Goal: Task Accomplishment & Management: Complete application form

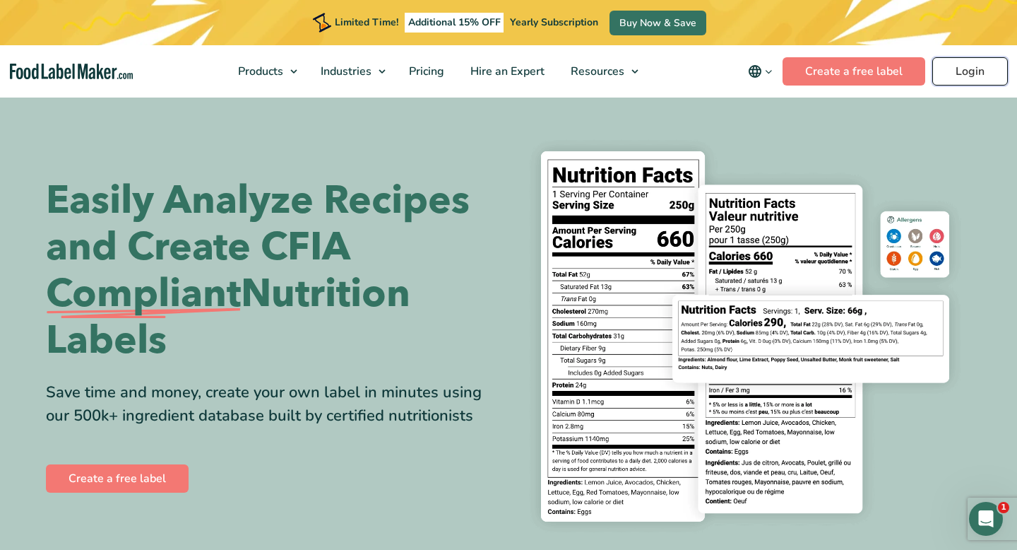
click at [976, 72] on link "Login" at bounding box center [971, 71] width 76 height 28
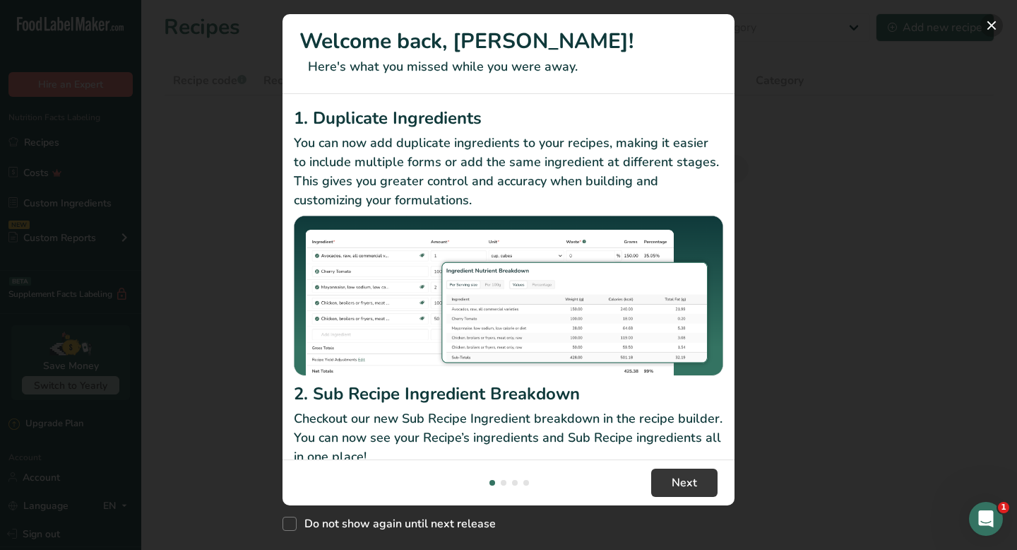
click at [993, 33] on button "New Features" at bounding box center [992, 25] width 23 height 23
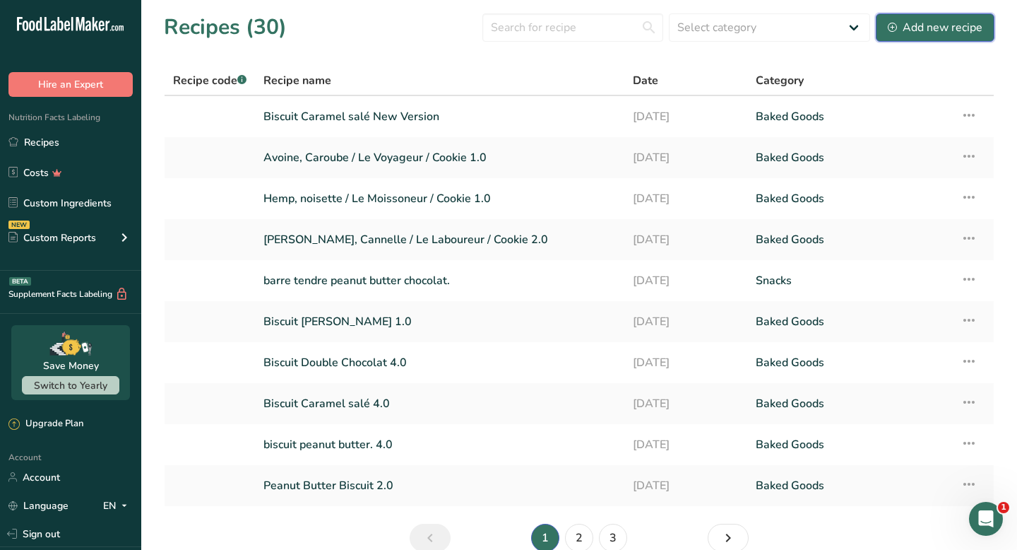
click at [907, 28] on div "Add new recipe" at bounding box center [935, 27] width 95 height 17
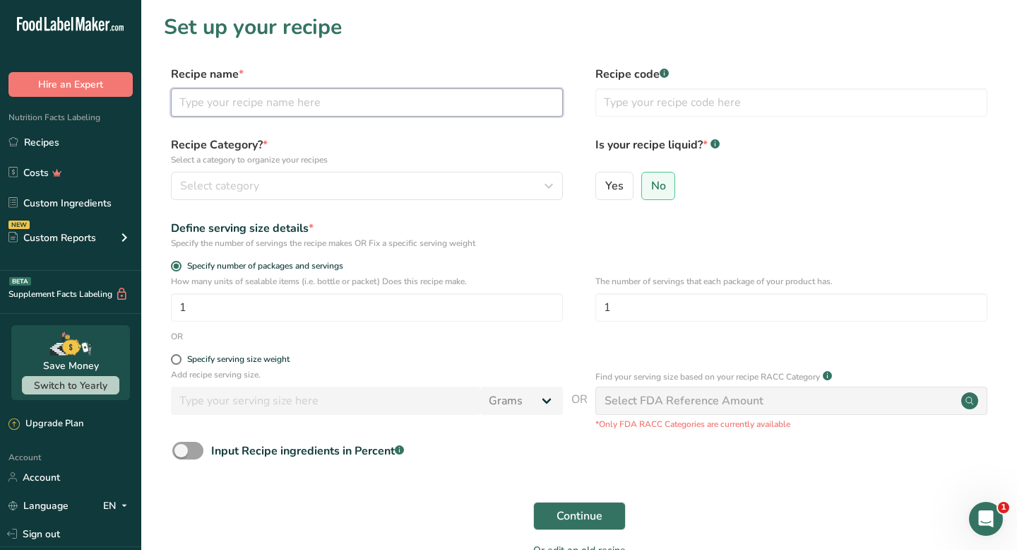
click at [447, 108] on input "text" at bounding box center [367, 102] width 392 height 28
drag, startPoint x: 279, startPoint y: 104, endPoint x: 218, endPoint y: 106, distance: 60.8
click at [218, 106] on input "Biscuit Caramel salé New Version" at bounding box center [367, 102] width 392 height 28
click at [270, 101] on input "Biscuit Double chgocolate New Version" at bounding box center [367, 102] width 392 height 28
click at [276, 101] on input "Biscuit Double chgocolate New Version" at bounding box center [367, 102] width 392 height 28
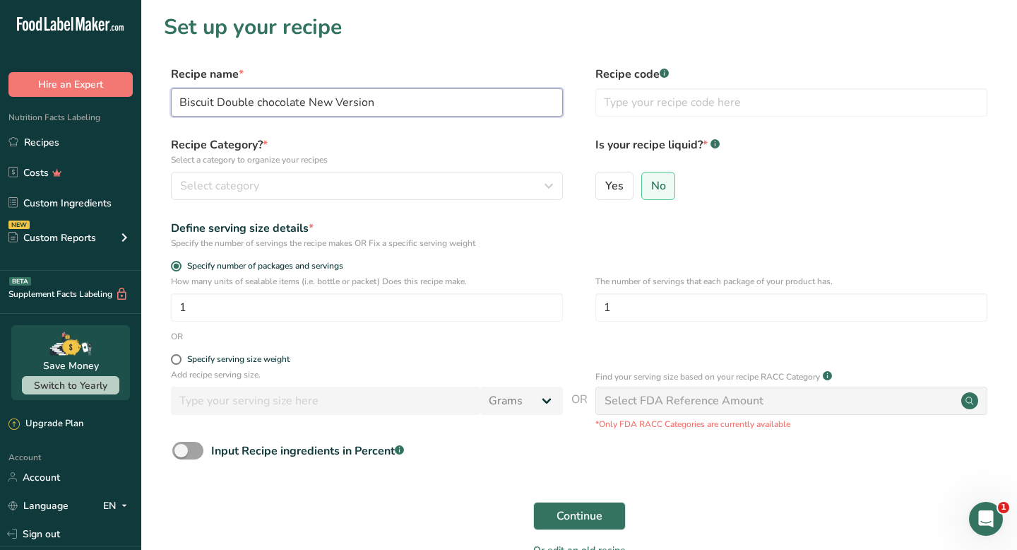
click at [368, 116] on input "Biscuit Double chocolate New Version" at bounding box center [367, 102] width 392 height 28
type input "Biscuit Double chocolate New Version"
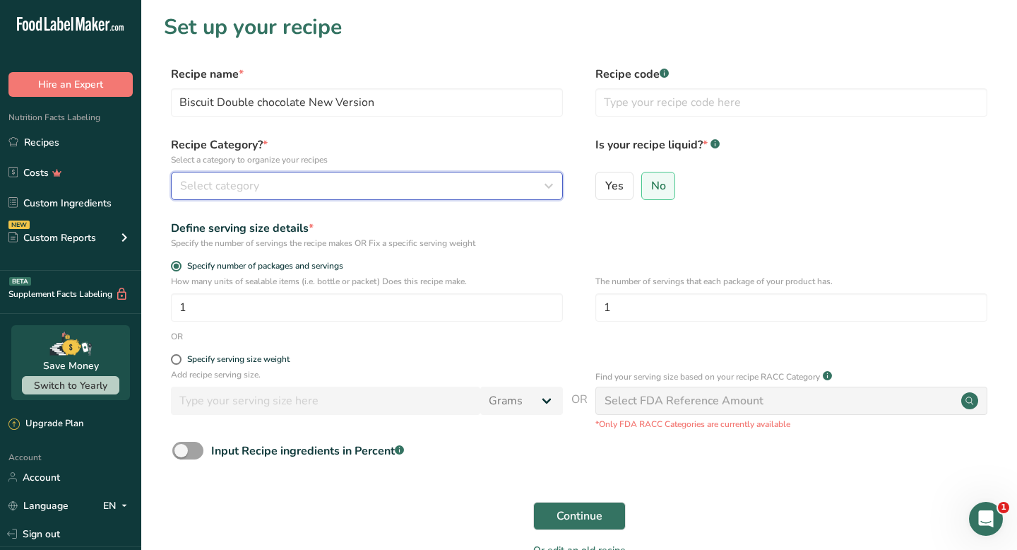
click at [425, 179] on div "Select category" at bounding box center [362, 185] width 365 height 17
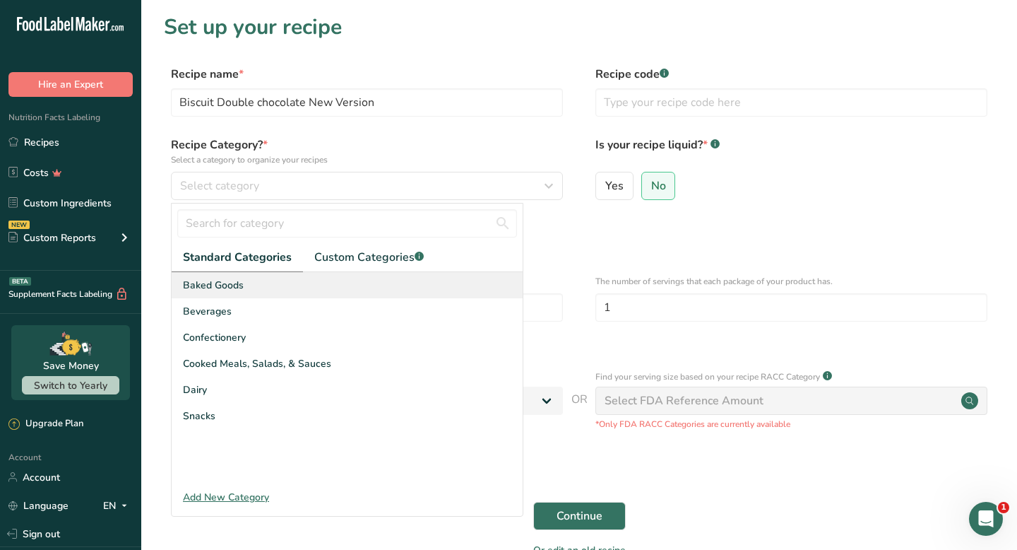
click at [258, 286] on div "Baked Goods" at bounding box center [347, 285] width 351 height 26
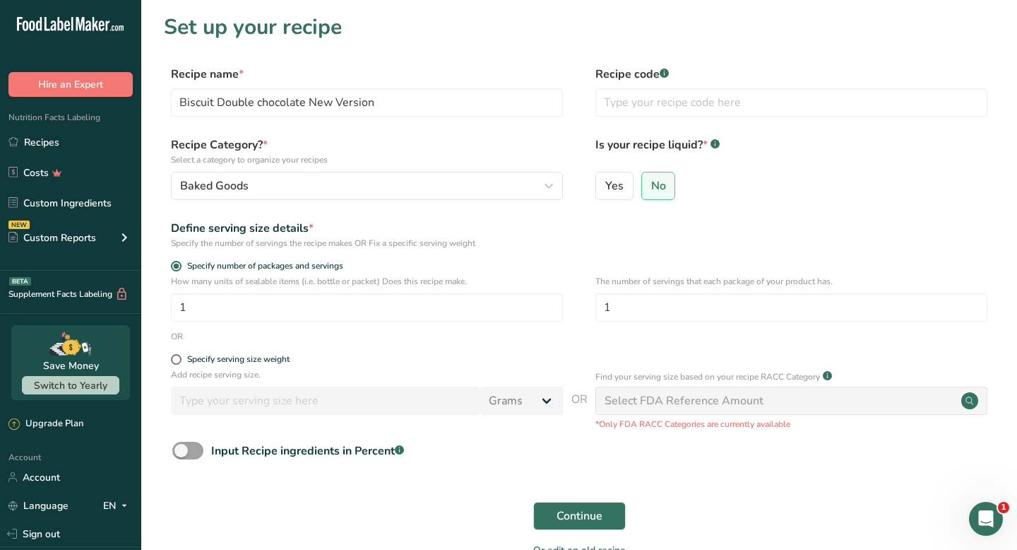
click at [477, 200] on div "Recipe Category? * Select a category to organize your recipes Baked Goods Stand…" at bounding box center [579, 172] width 831 height 72
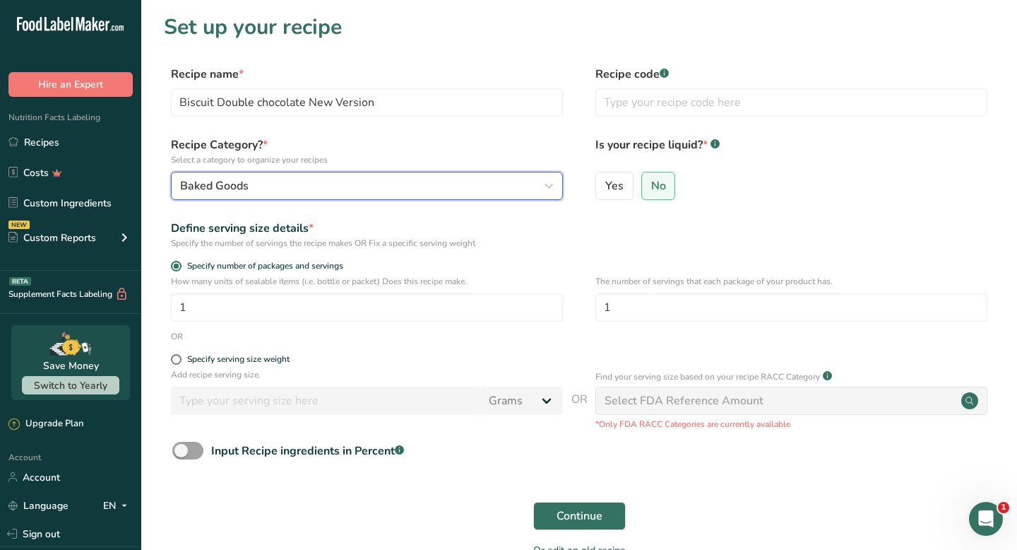
click at [472, 189] on div "Baked Goods" at bounding box center [362, 185] width 365 height 17
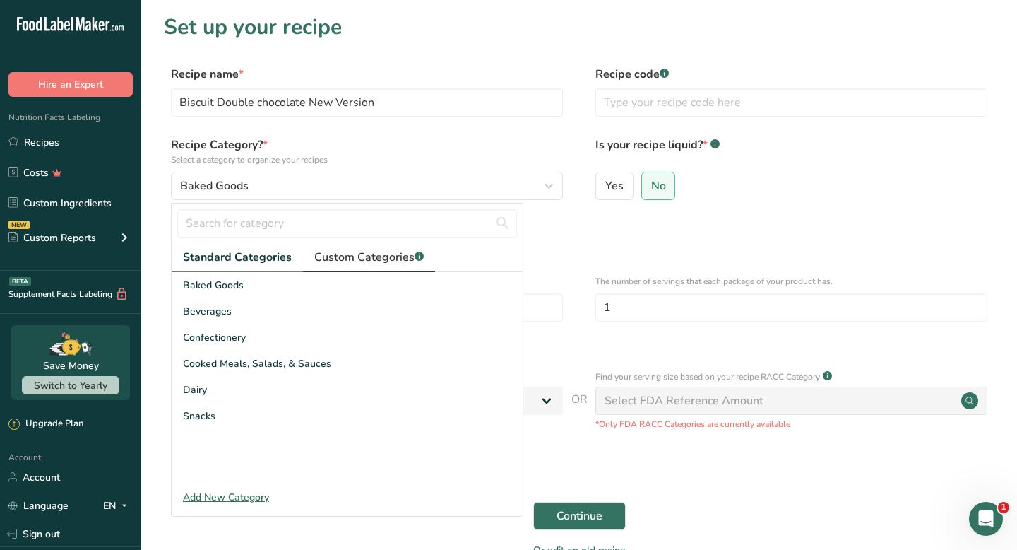
click at [371, 264] on span "Custom Categories .a-a{fill:#347362;}.b-a{fill:#fff;}" at bounding box center [369, 257] width 110 height 17
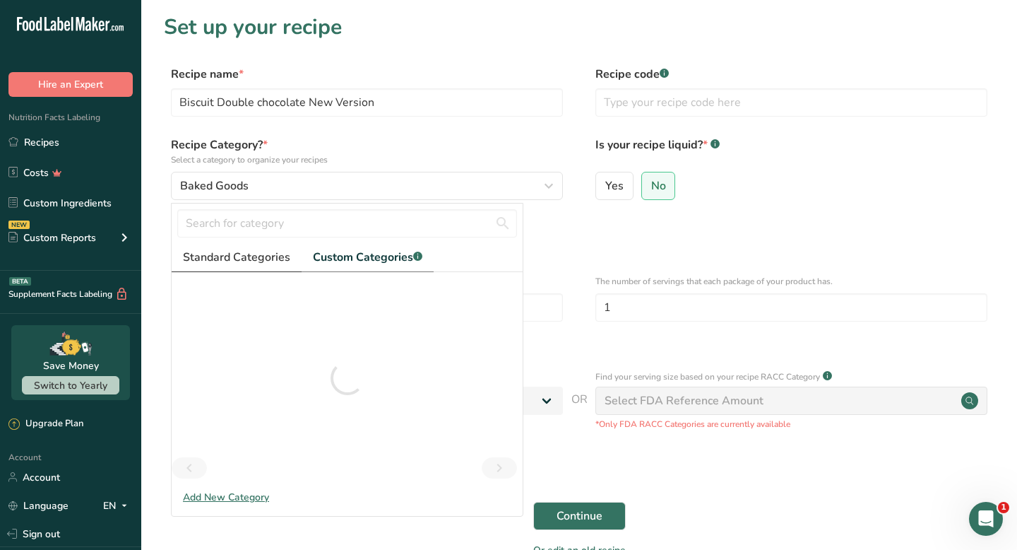
click at [251, 261] on span "Standard Categories" at bounding box center [236, 257] width 107 height 17
click at [656, 221] on div "Define serving size details * Specify the number of servings the recipe makes O…" at bounding box center [579, 235] width 831 height 30
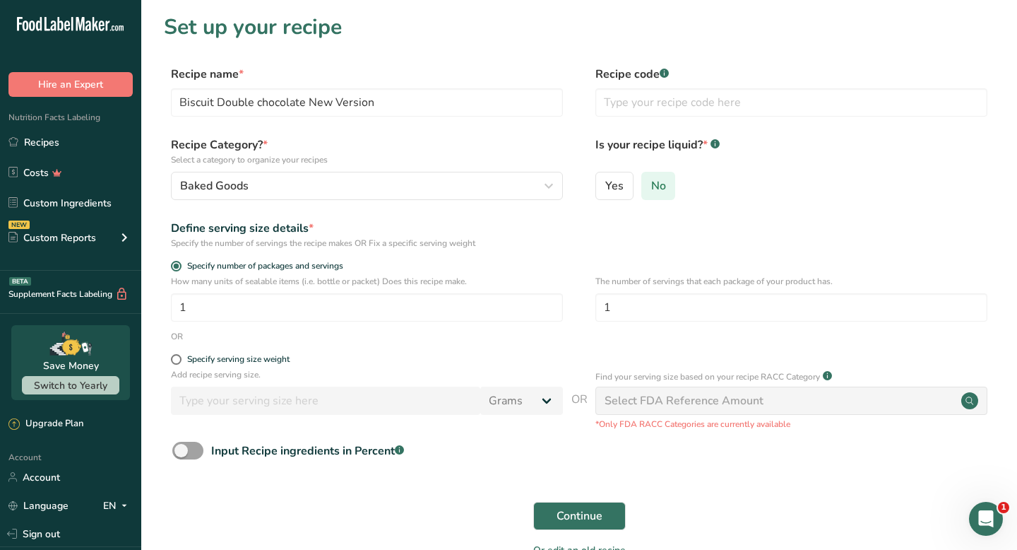
click at [651, 181] on span "No" at bounding box center [658, 186] width 15 height 14
click at [651, 181] on input "No" at bounding box center [646, 185] width 9 height 9
click at [177, 359] on span at bounding box center [176, 359] width 11 height 11
click at [177, 359] on input "Specify serving size weight" at bounding box center [175, 359] width 9 height 9
radio input "true"
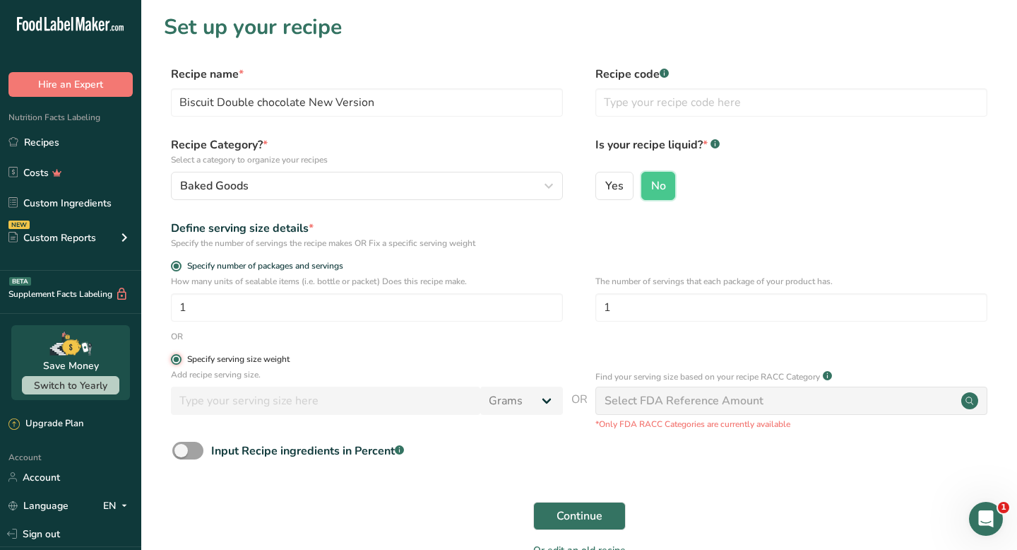
radio input "false"
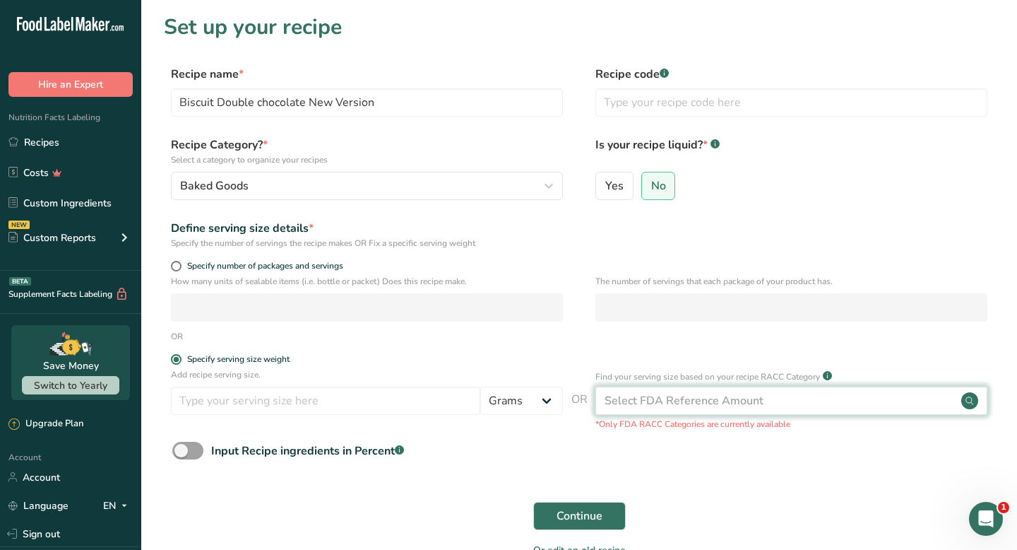
click at [706, 408] on div "Select FDA Reference Amount" at bounding box center [684, 400] width 159 height 17
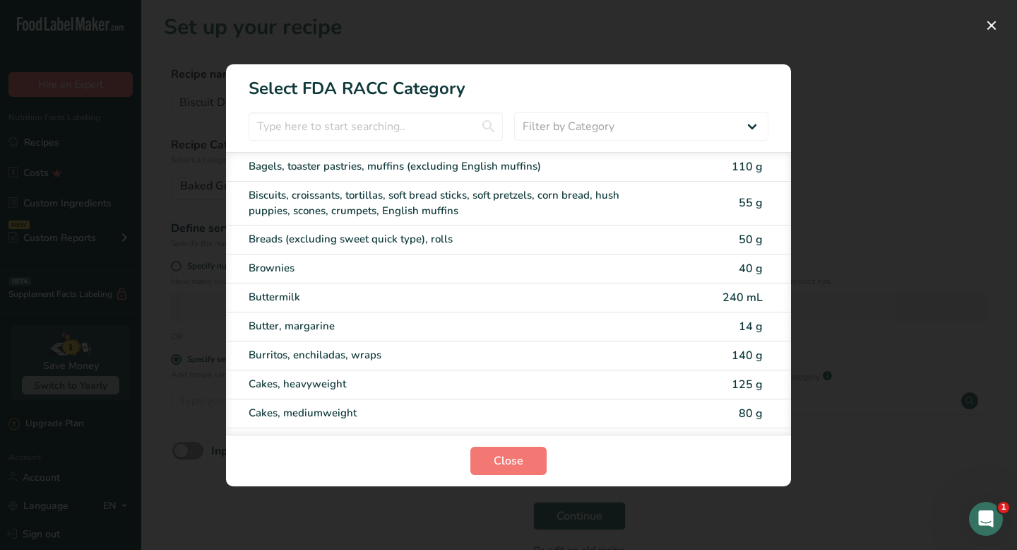
click at [721, 207] on div "55 g" at bounding box center [742, 202] width 42 height 17
type input "55"
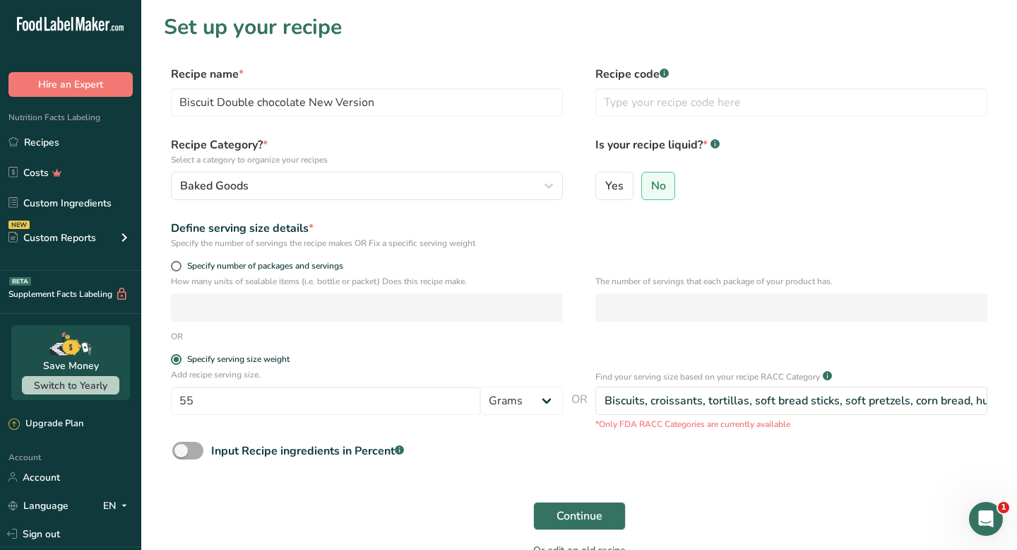
click at [196, 452] on span at bounding box center [187, 451] width 31 height 18
click at [182, 452] on input "Input Recipe ingredients in Percent .a-a{fill:#347362;}.b-a{fill:#fff;}" at bounding box center [176, 450] width 9 height 9
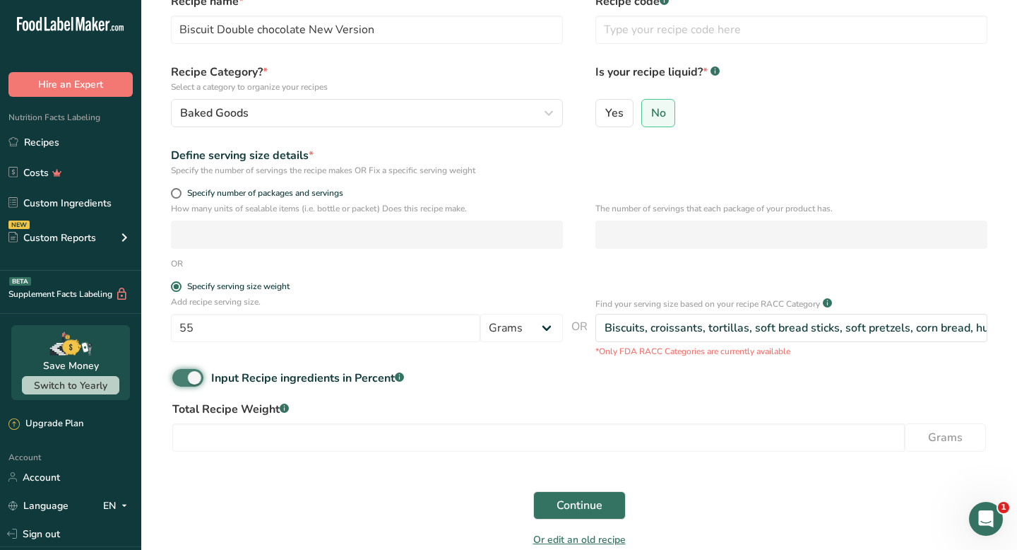
scroll to position [100, 0]
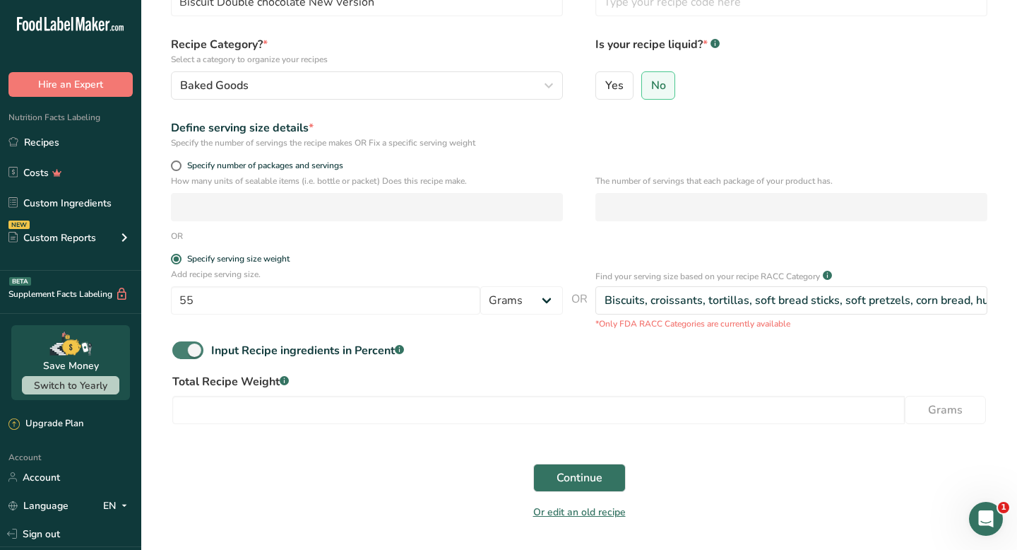
click at [196, 349] on span at bounding box center [187, 350] width 31 height 18
click at [182, 349] on input "Input Recipe ingredients in Percent .a-a{fill:#347362;}.b-a{fill:#fff;}" at bounding box center [176, 349] width 9 height 9
checkbox input "false"
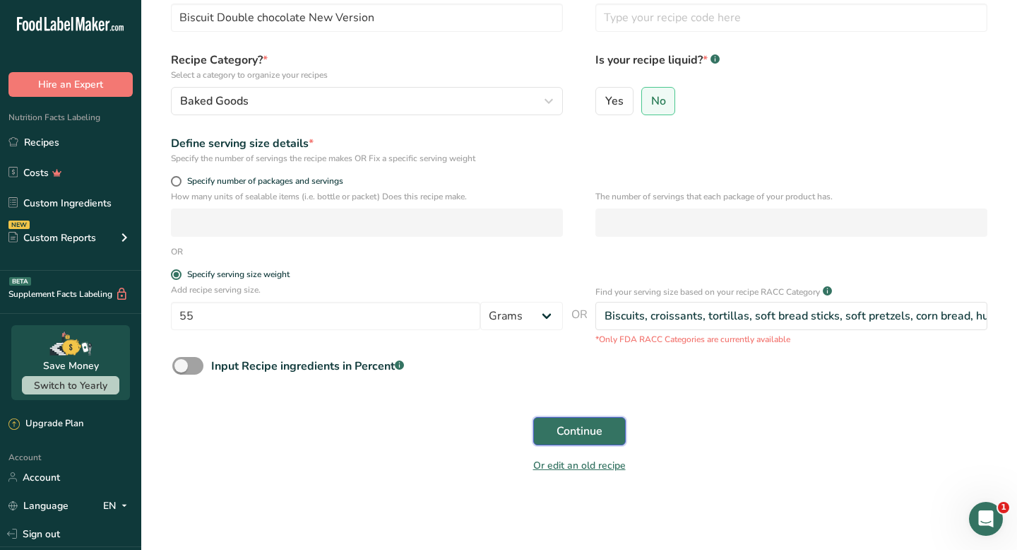
click at [583, 421] on button "Continue" at bounding box center [579, 431] width 93 height 28
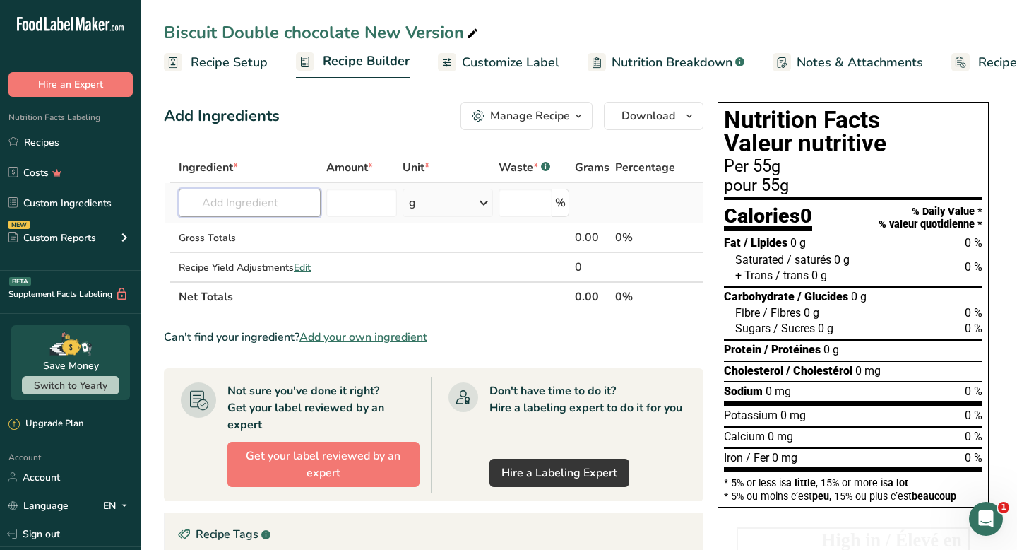
click at [278, 203] on input "text" at bounding box center [250, 203] width 142 height 28
click at [88, 146] on link "Recipes" at bounding box center [70, 142] width 141 height 27
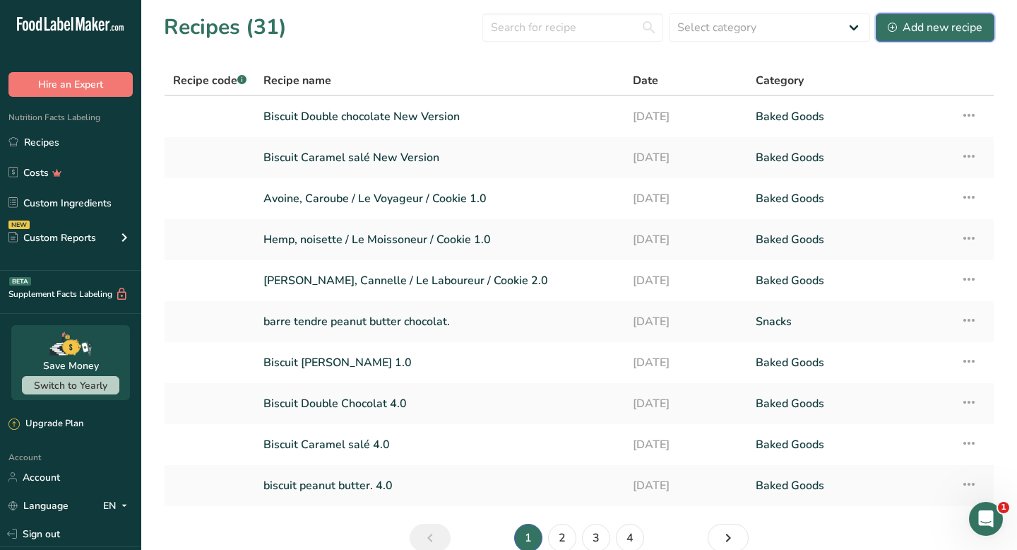
click at [943, 28] on div "Add new recipe" at bounding box center [935, 27] width 95 height 17
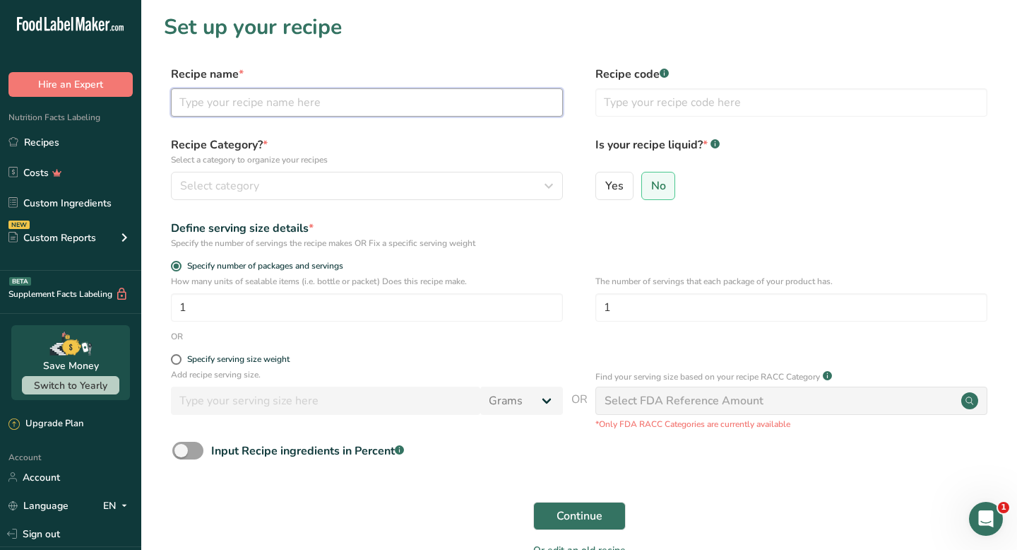
click at [477, 95] on input "text" at bounding box center [367, 102] width 392 height 28
drag, startPoint x: 285, startPoint y: 103, endPoint x: 211, endPoint y: 105, distance: 74.2
click at [213, 105] on input "Biscuit Caramel salé New Version" at bounding box center [367, 102] width 392 height 28
type input "Biscuit Peanut butter New Version"
click at [646, 181] on input "No" at bounding box center [646, 185] width 9 height 9
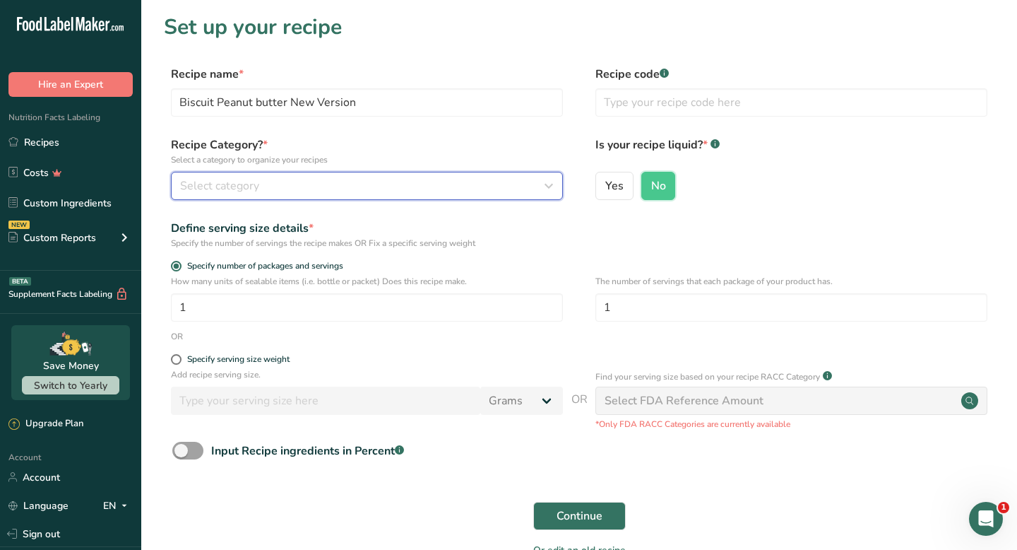
click at [495, 182] on div "Select category" at bounding box center [362, 185] width 365 height 17
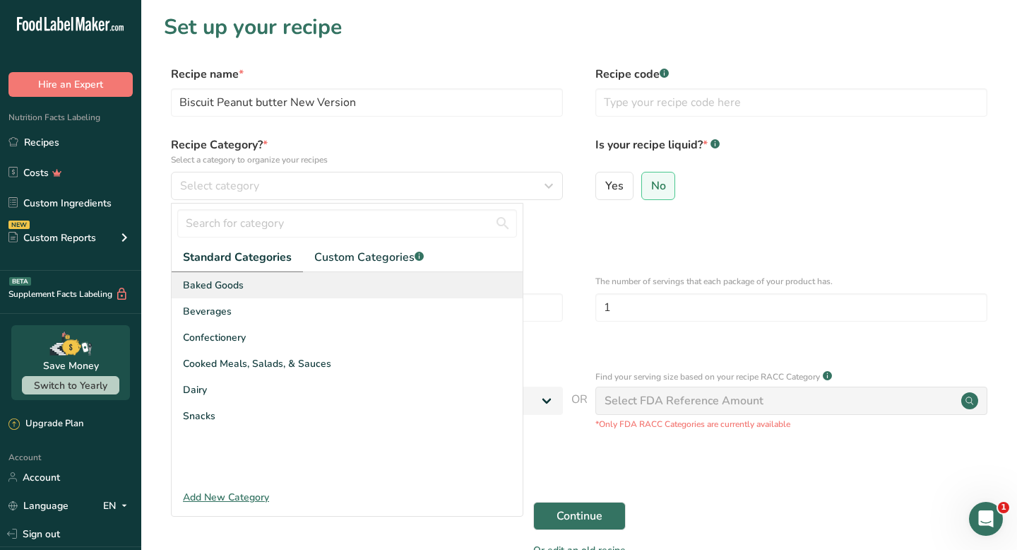
click at [350, 290] on div "Baked Goods" at bounding box center [347, 285] width 351 height 26
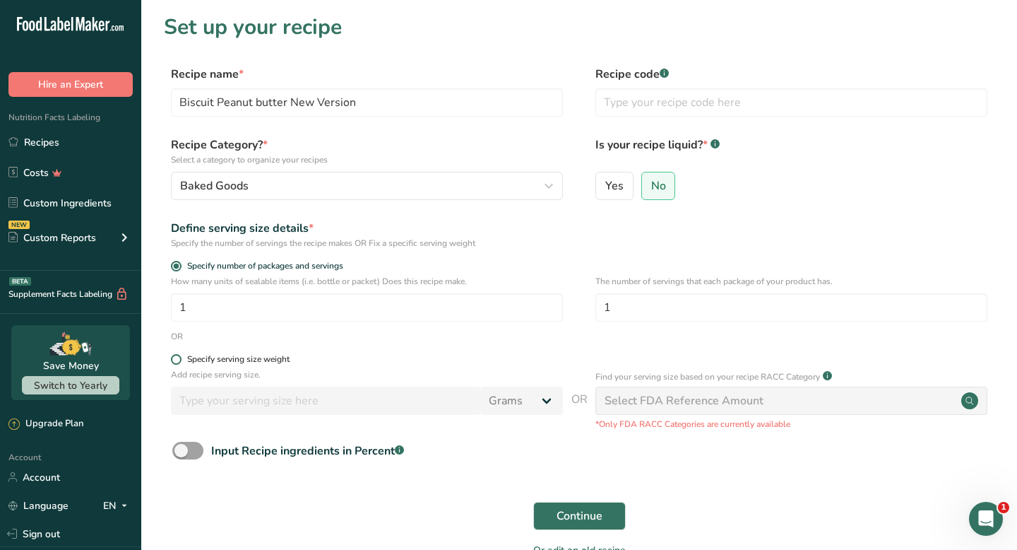
click at [174, 357] on span at bounding box center [176, 359] width 11 height 11
click at [174, 357] on input "Specify serving size weight" at bounding box center [175, 359] width 9 height 9
radio input "true"
radio input "false"
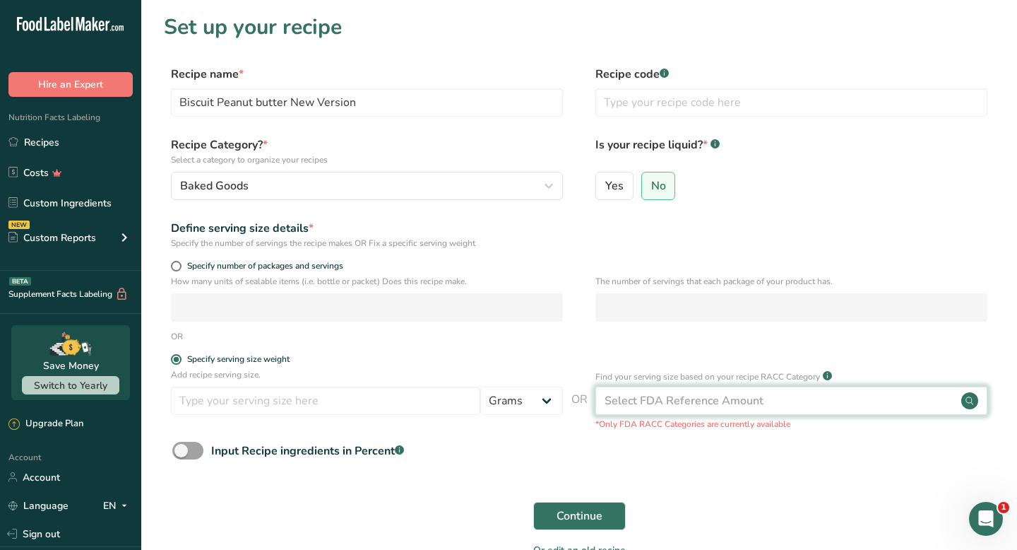
click at [621, 390] on div "Select FDA Reference Amount" at bounding box center [792, 400] width 392 height 28
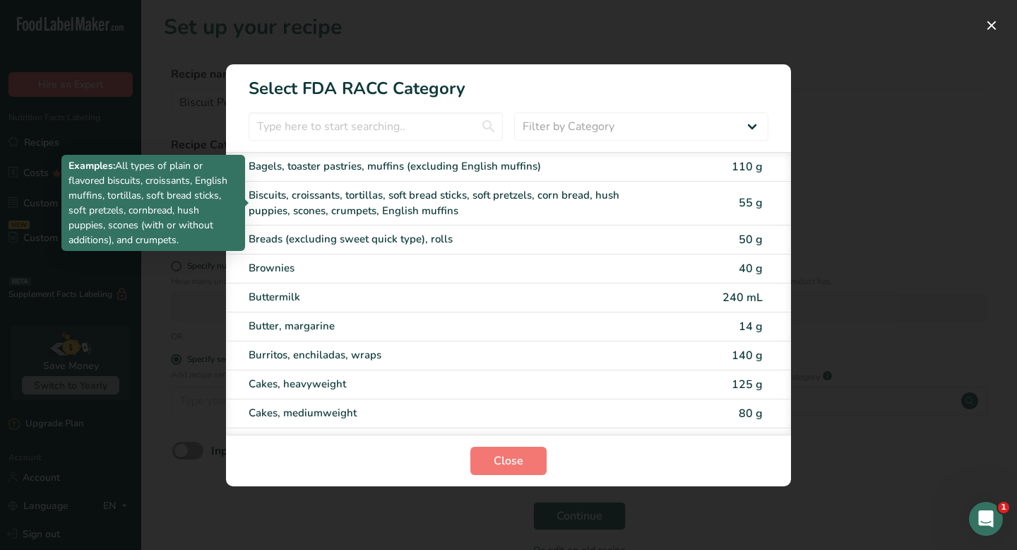
click at [601, 196] on div "Biscuits, croissants, tortillas, soft bread sticks, soft pretzels, corn bread, …" at bounding box center [449, 203] width 401 height 32
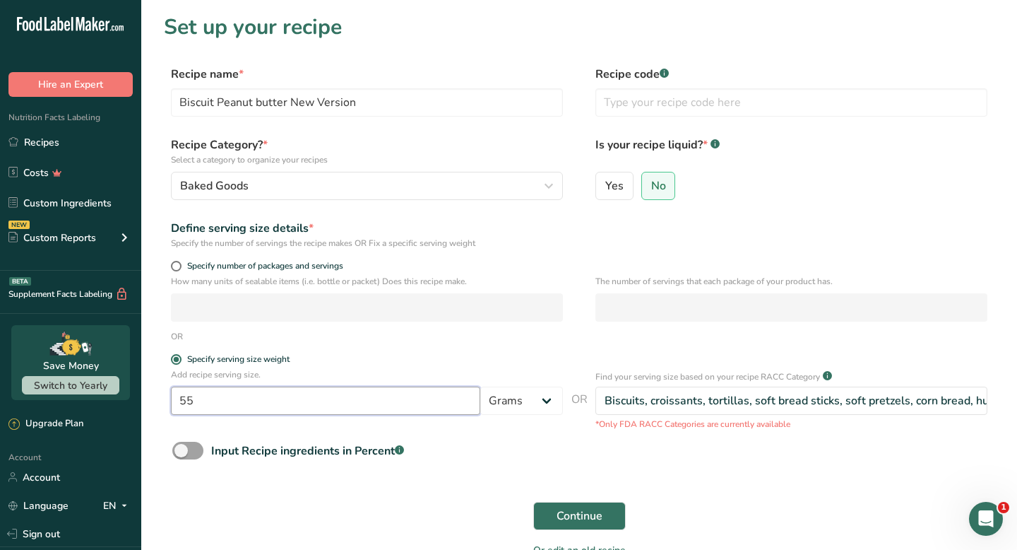
click at [431, 397] on input "55" at bounding box center [325, 400] width 309 height 28
type input "5"
type input "55"
click at [483, 330] on div "OR" at bounding box center [579, 336] width 831 height 13
click at [334, 411] on input "55" at bounding box center [325, 400] width 309 height 28
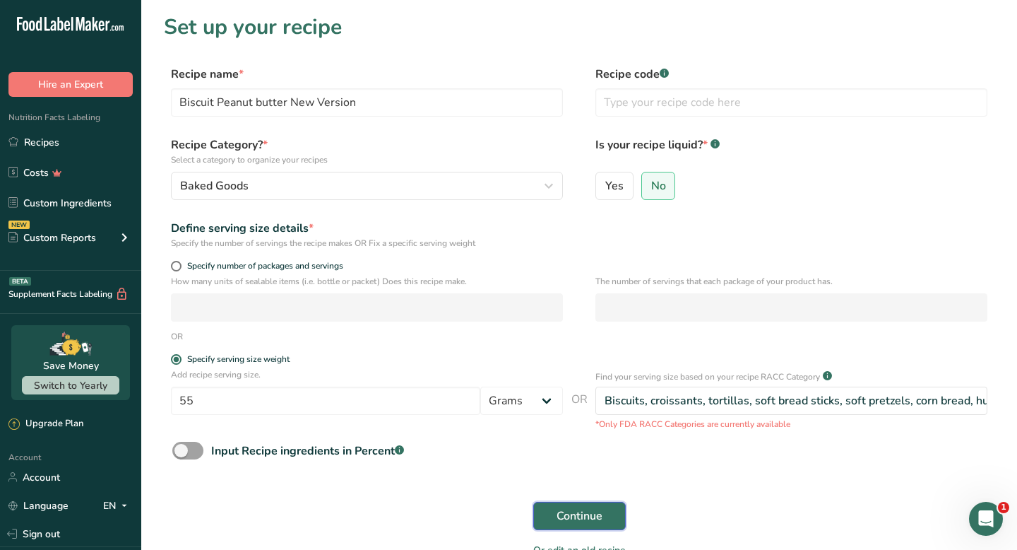
click at [600, 522] on span "Continue" at bounding box center [580, 515] width 46 height 17
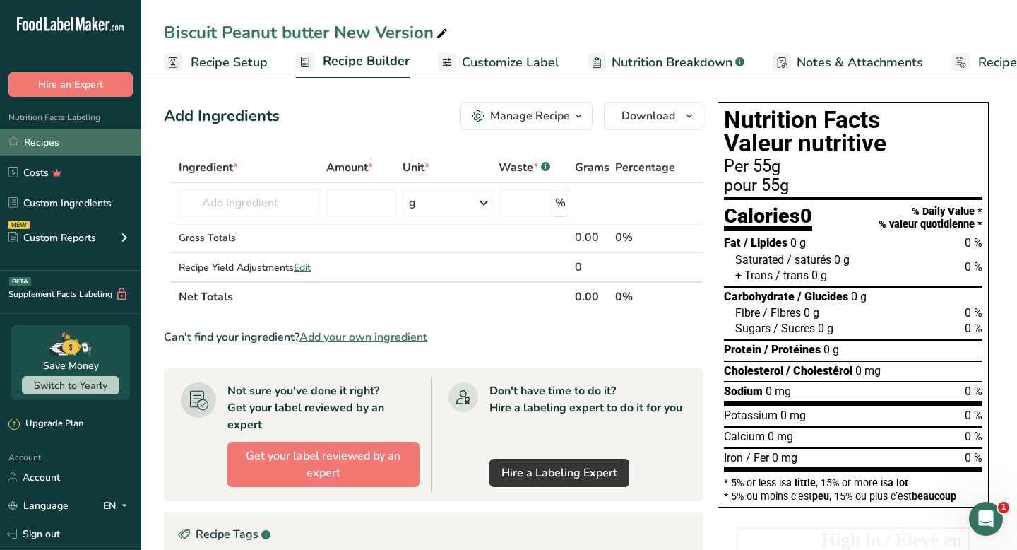
click at [112, 149] on link "Recipes" at bounding box center [70, 142] width 141 height 27
